Goal: Information Seeking & Learning: Learn about a topic

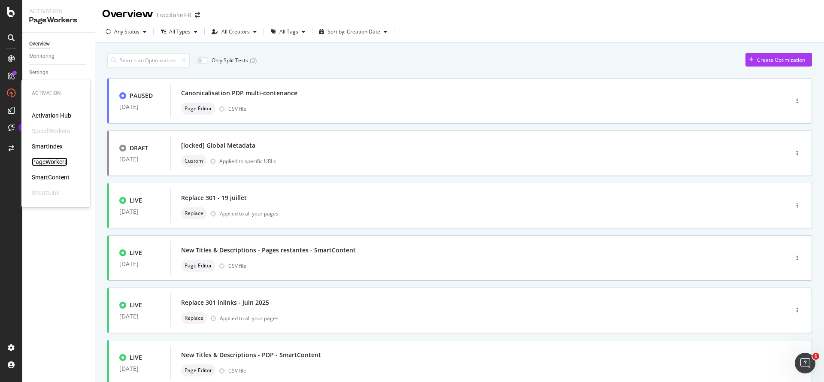
click at [60, 160] on div "PageWorkers" at bounding box center [50, 161] width 36 height 9
click at [144, 59] on input at bounding box center [148, 60] width 82 height 15
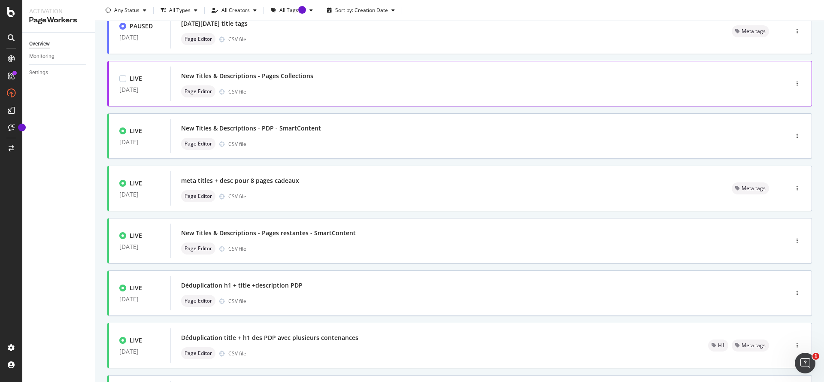
scroll to position [73, 0]
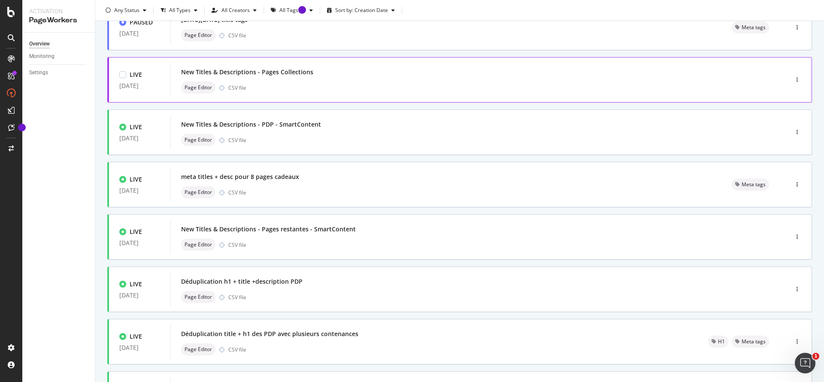
click at [339, 85] on div "Page Editor CSV file" at bounding box center [466, 88] width 571 height 12
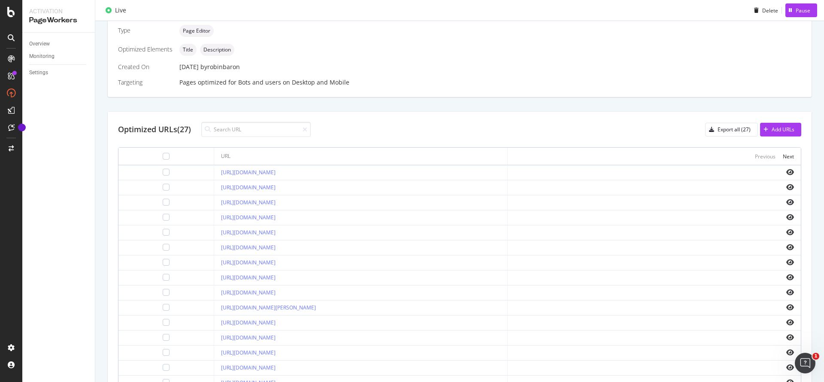
scroll to position [261, 0]
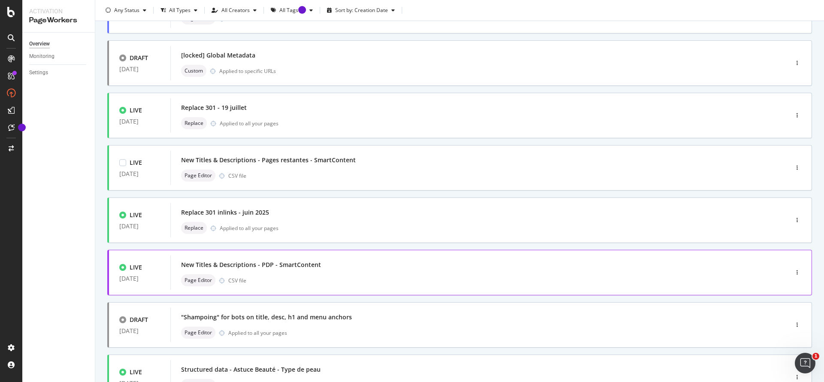
scroll to position [95, 0]
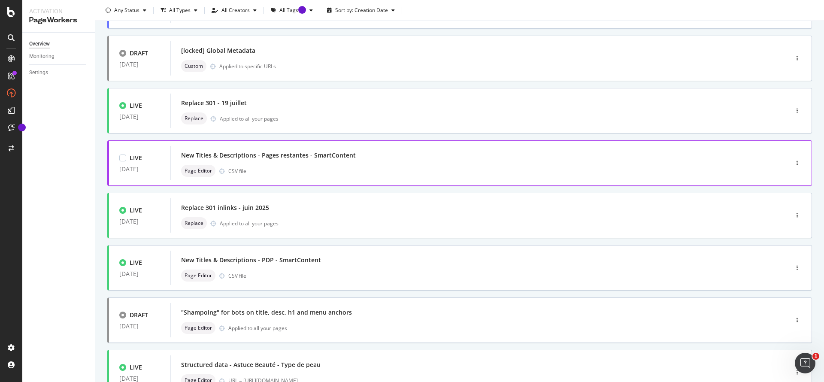
click at [342, 166] on div "Page Editor CSV file" at bounding box center [466, 171] width 571 height 12
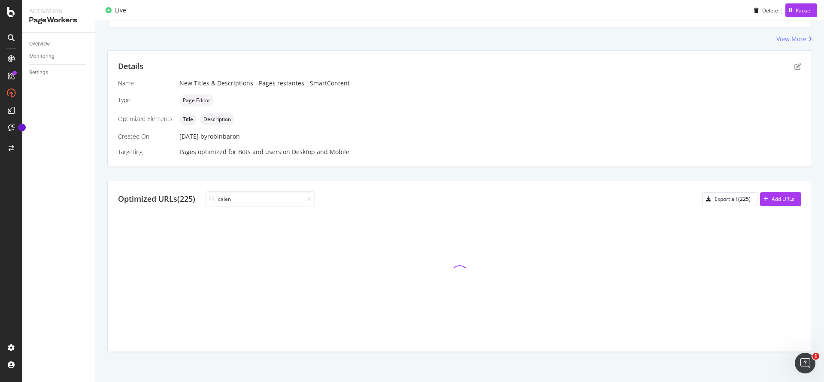
scroll to position [198, 0]
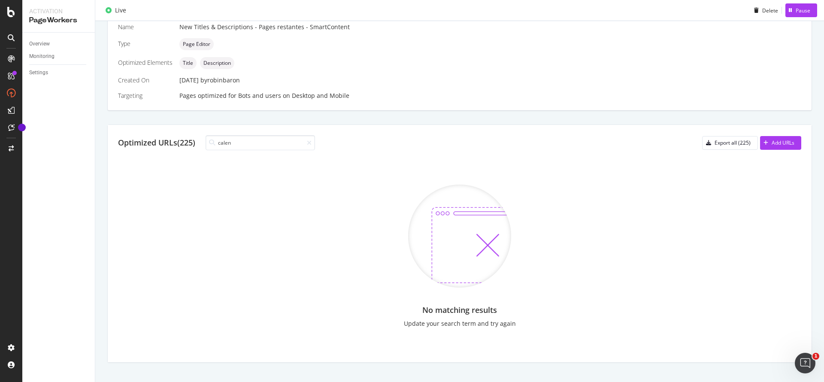
type input "calen"
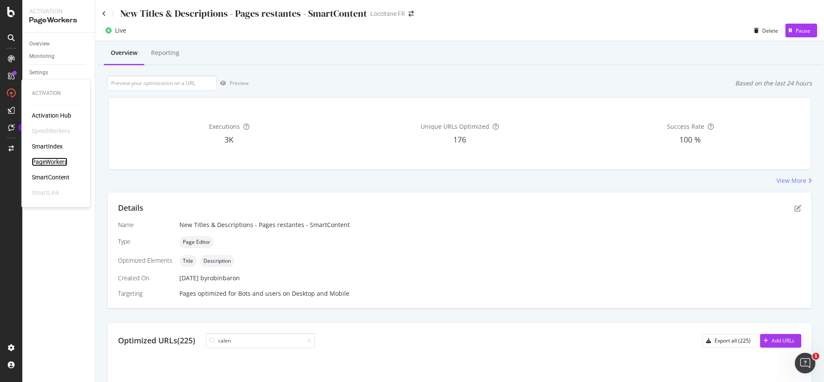
click at [59, 164] on div "PageWorkers" at bounding box center [50, 161] width 36 height 9
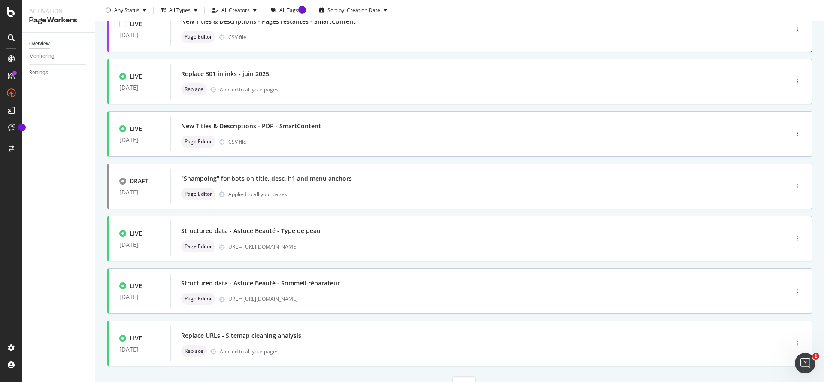
scroll to position [268, 0]
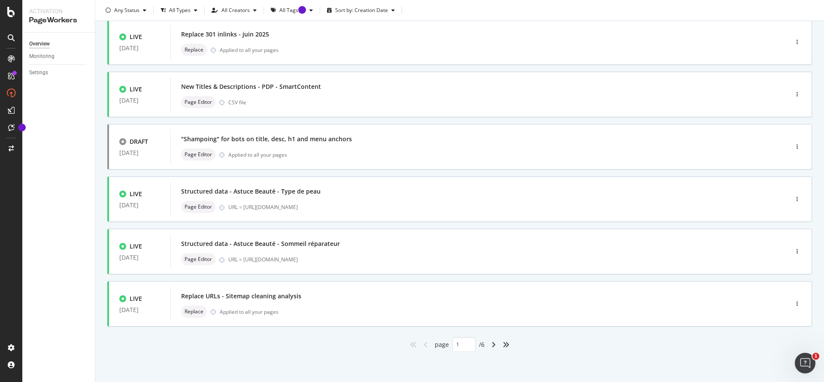
click at [489, 340] on div "angle-right" at bounding box center [493, 345] width 11 height 14
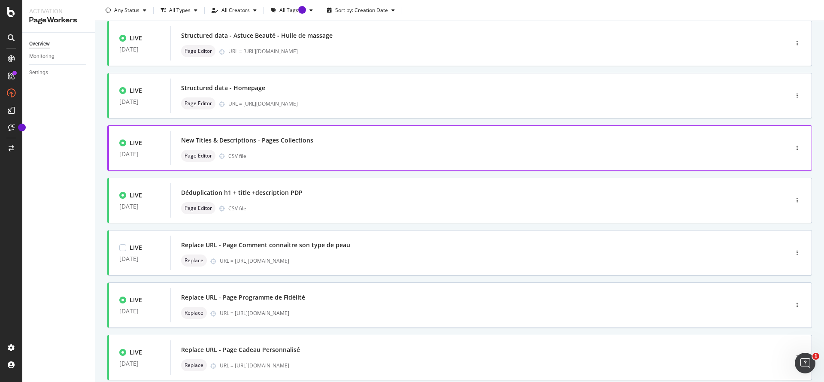
scroll to position [0, 0]
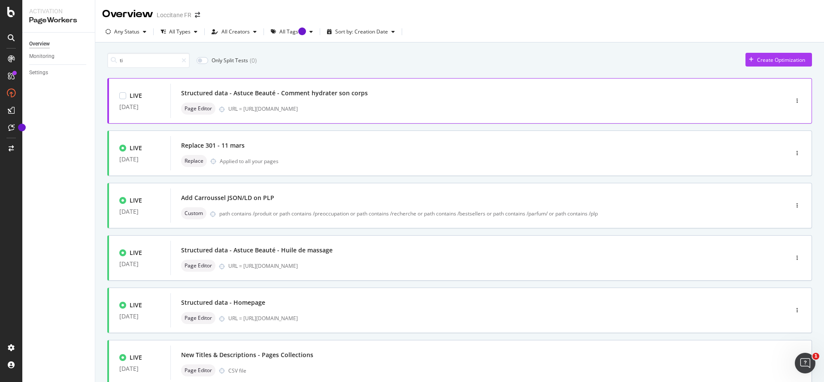
type input "1"
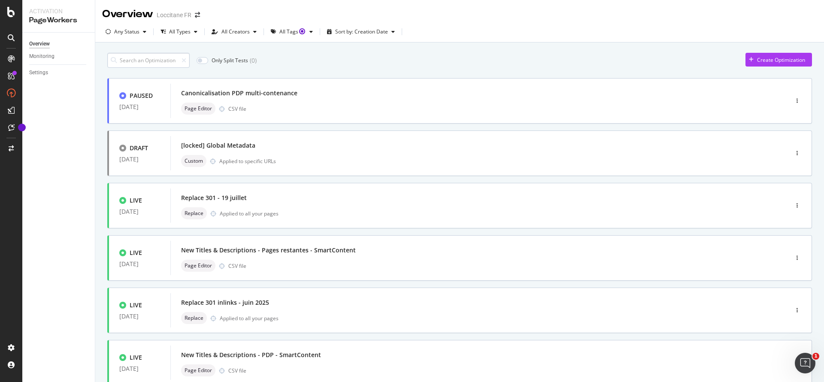
click at [170, 61] on input at bounding box center [148, 60] width 82 height 15
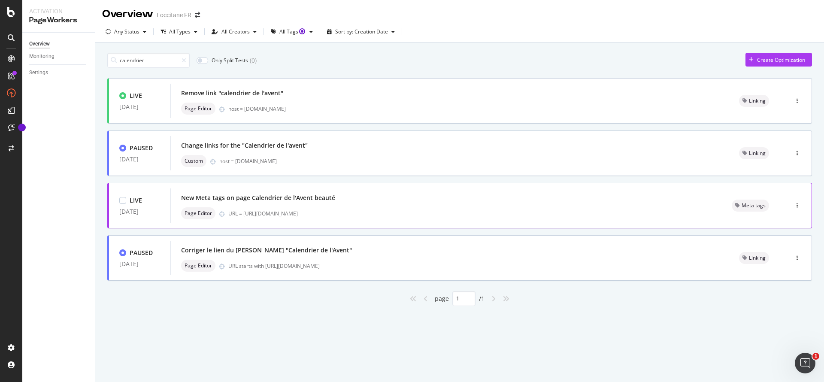
click at [324, 201] on div "New Meta tags on page Calendrier de l'Avent beauté" at bounding box center [258, 197] width 154 height 9
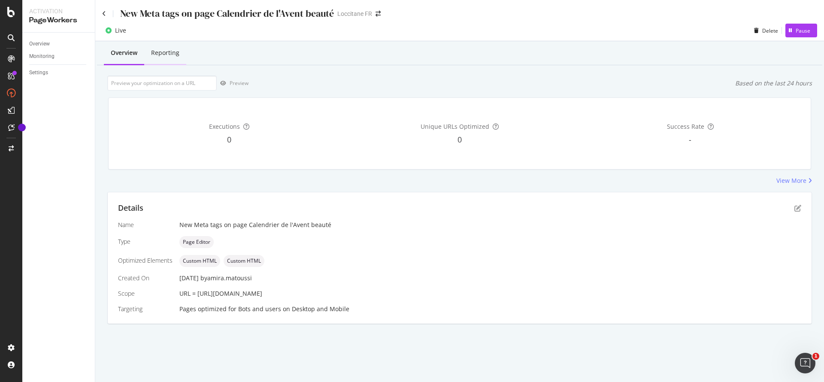
click at [172, 48] on div "Reporting" at bounding box center [165, 52] width 28 height 9
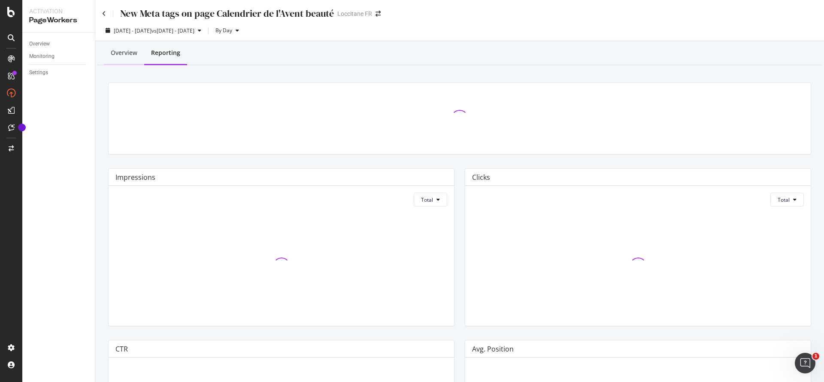
click at [123, 51] on div "Overview" at bounding box center [124, 52] width 27 height 9
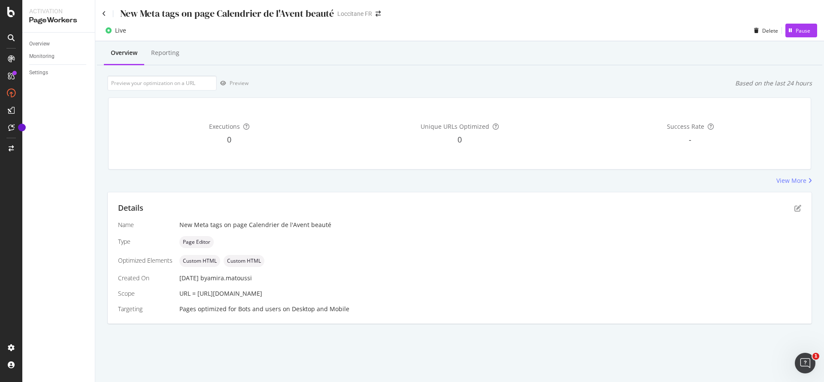
drag, startPoint x: 343, startPoint y: 294, endPoint x: 198, endPoint y: 292, distance: 145.0
click at [198, 292] on span "URL = [URL][DOMAIN_NAME]" at bounding box center [220, 293] width 83 height 8
copy span "[URL][DOMAIN_NAME]"
click at [104, 12] on icon at bounding box center [104, 14] width 4 height 6
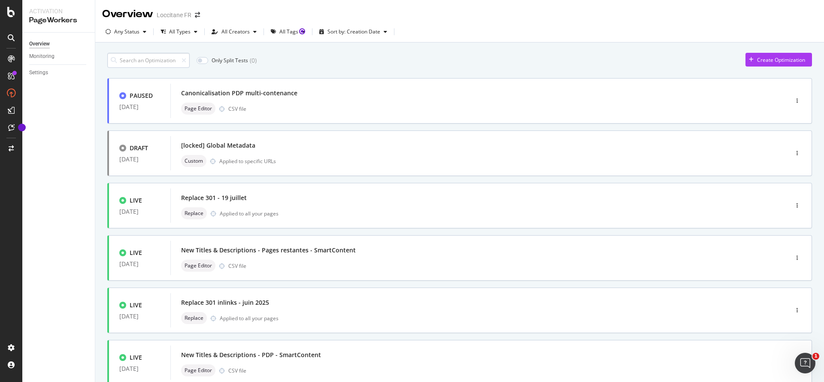
click at [138, 64] on input at bounding box center [148, 60] width 82 height 15
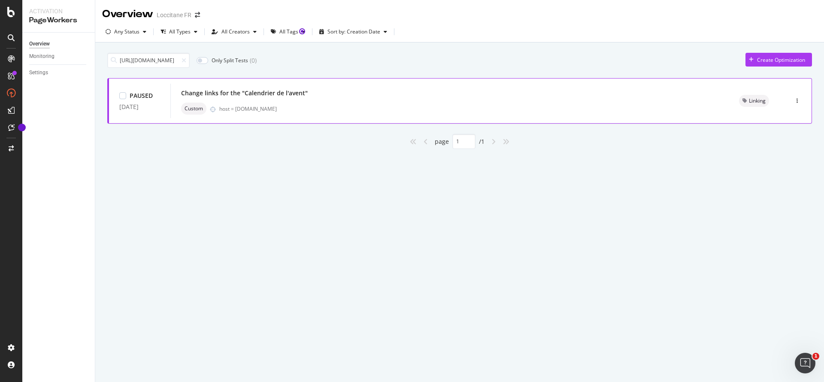
click at [238, 105] on div "host = [DOMAIN_NAME]" at bounding box center [468, 108] width 499 height 7
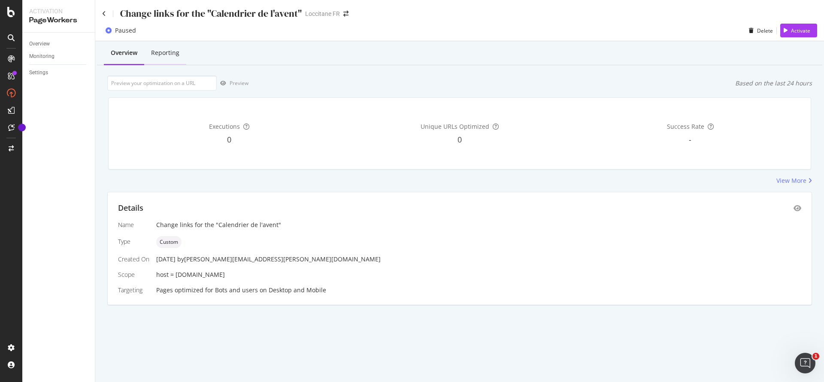
click at [155, 48] on div "Reporting" at bounding box center [165, 52] width 28 height 9
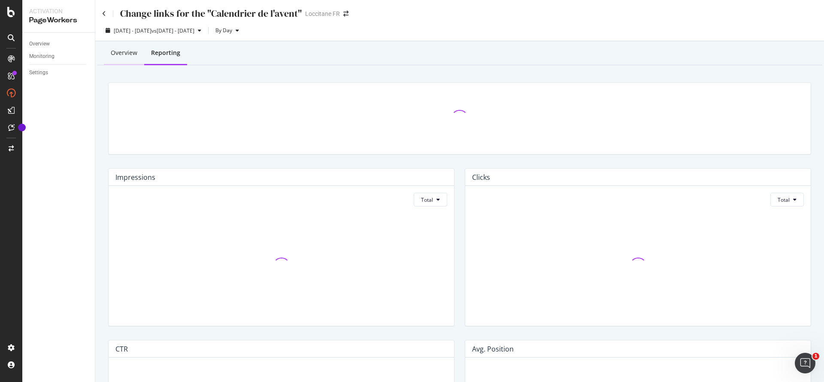
click at [125, 53] on div "Overview" at bounding box center [124, 52] width 27 height 9
